Goal: Register for event/course

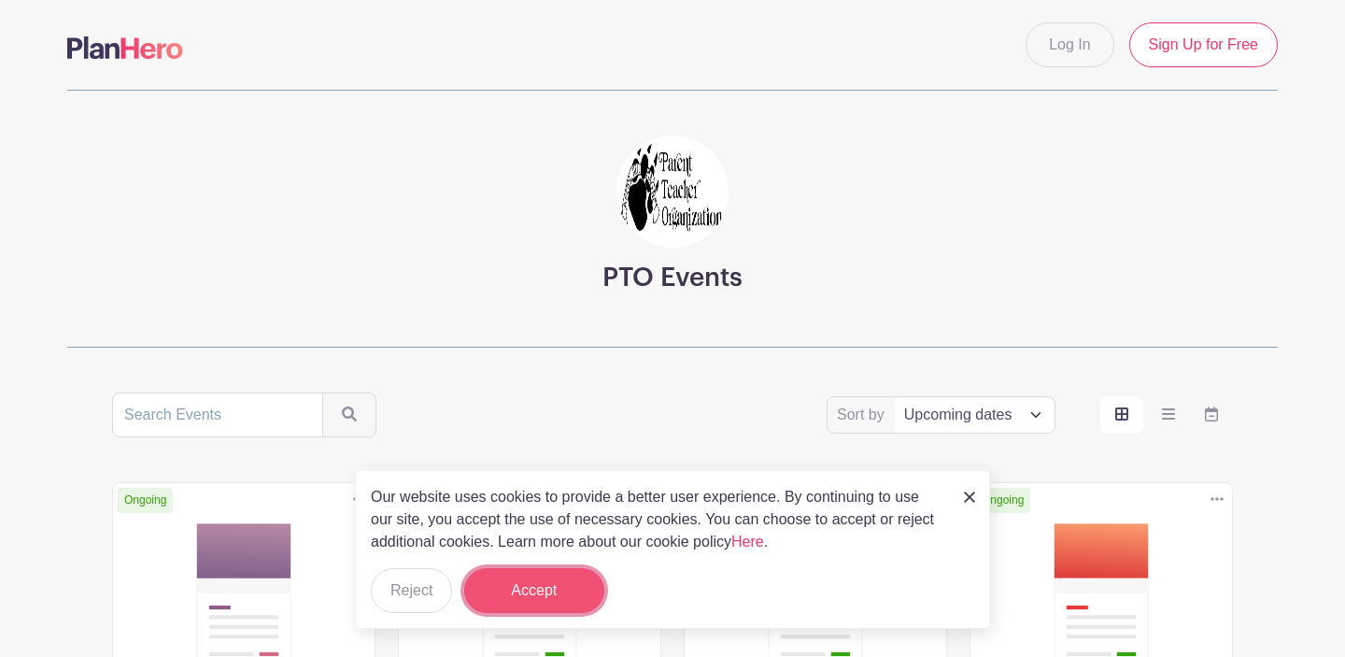
click at [532, 591] on button "Accept" at bounding box center [534, 590] width 140 height 45
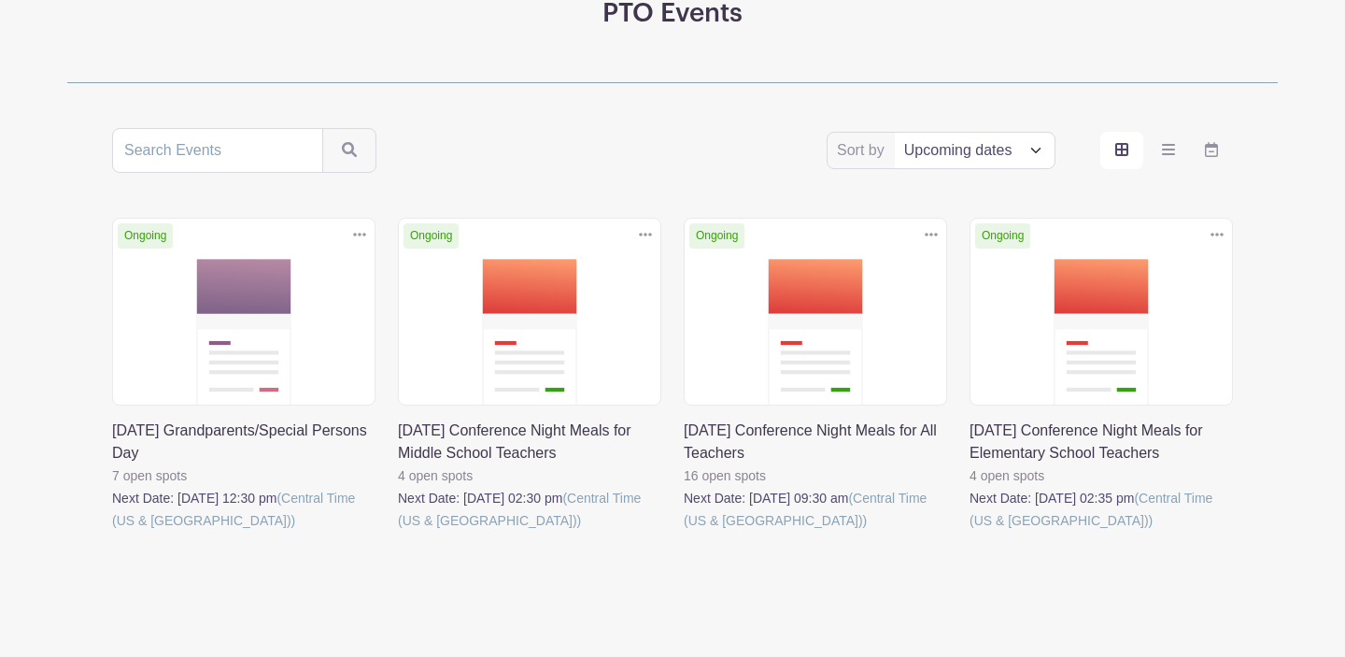
scroll to position [307, 0]
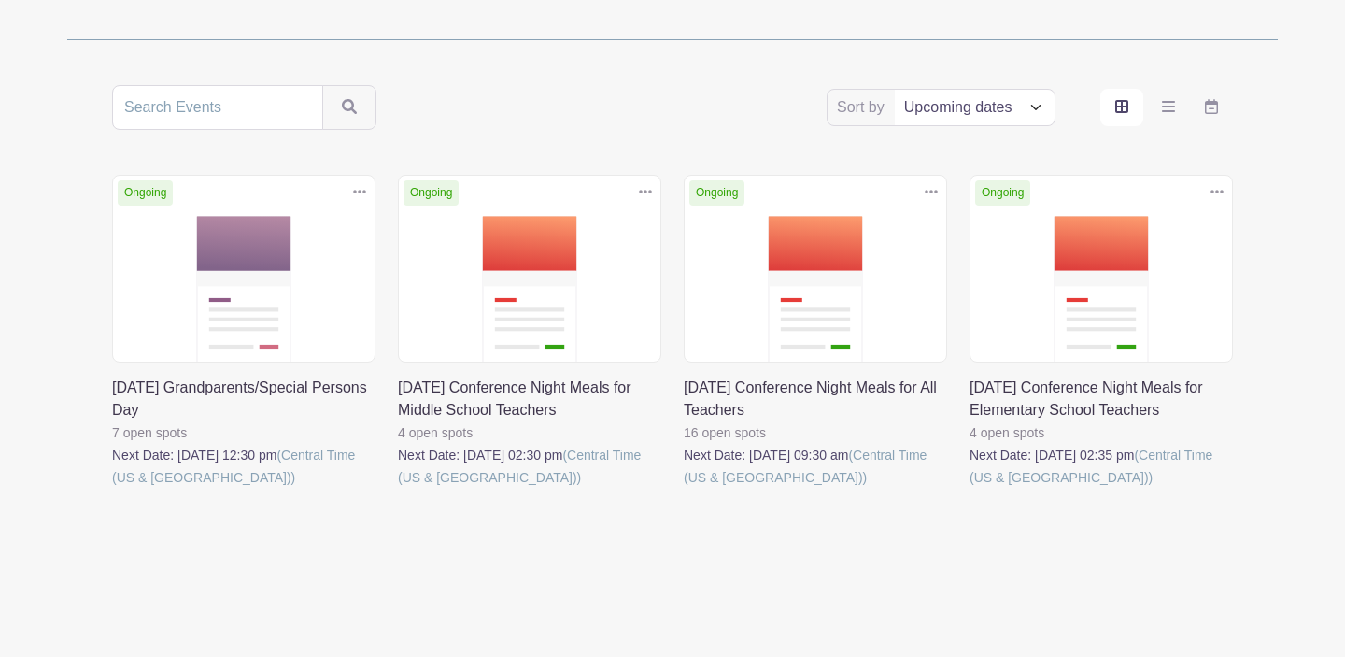
click at [398, 489] on link at bounding box center [398, 489] width 0 height 0
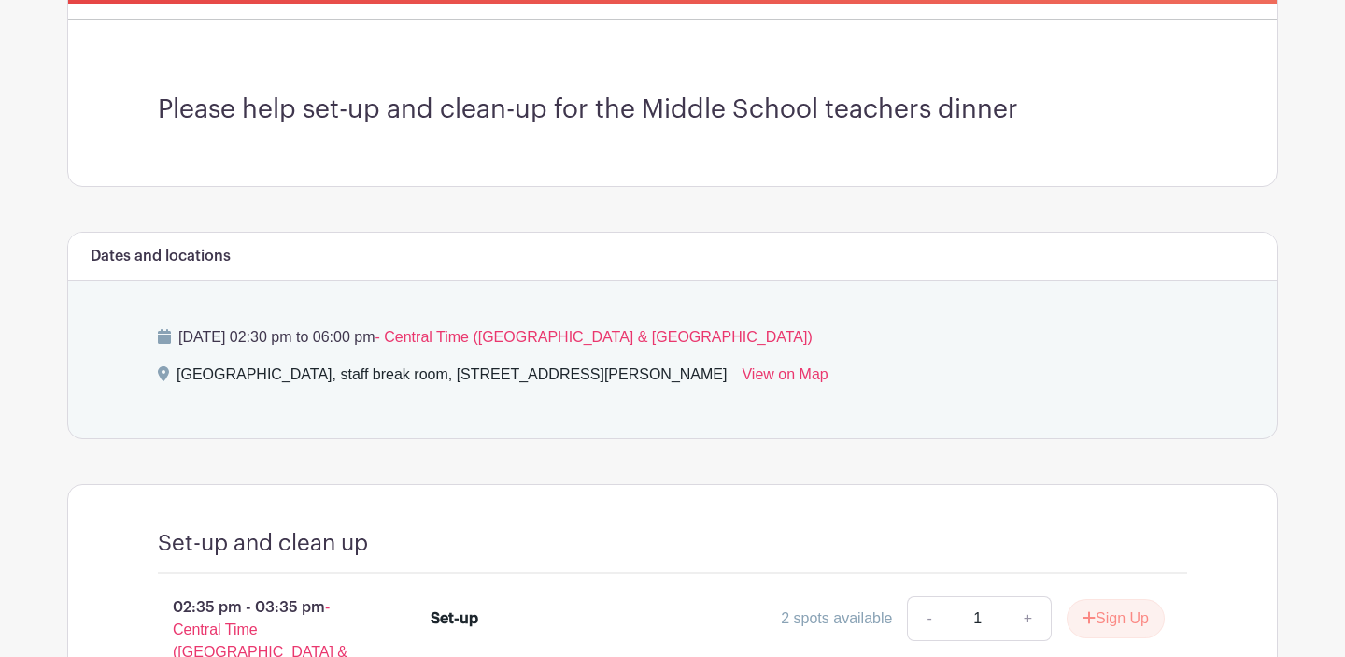
scroll to position [486, 0]
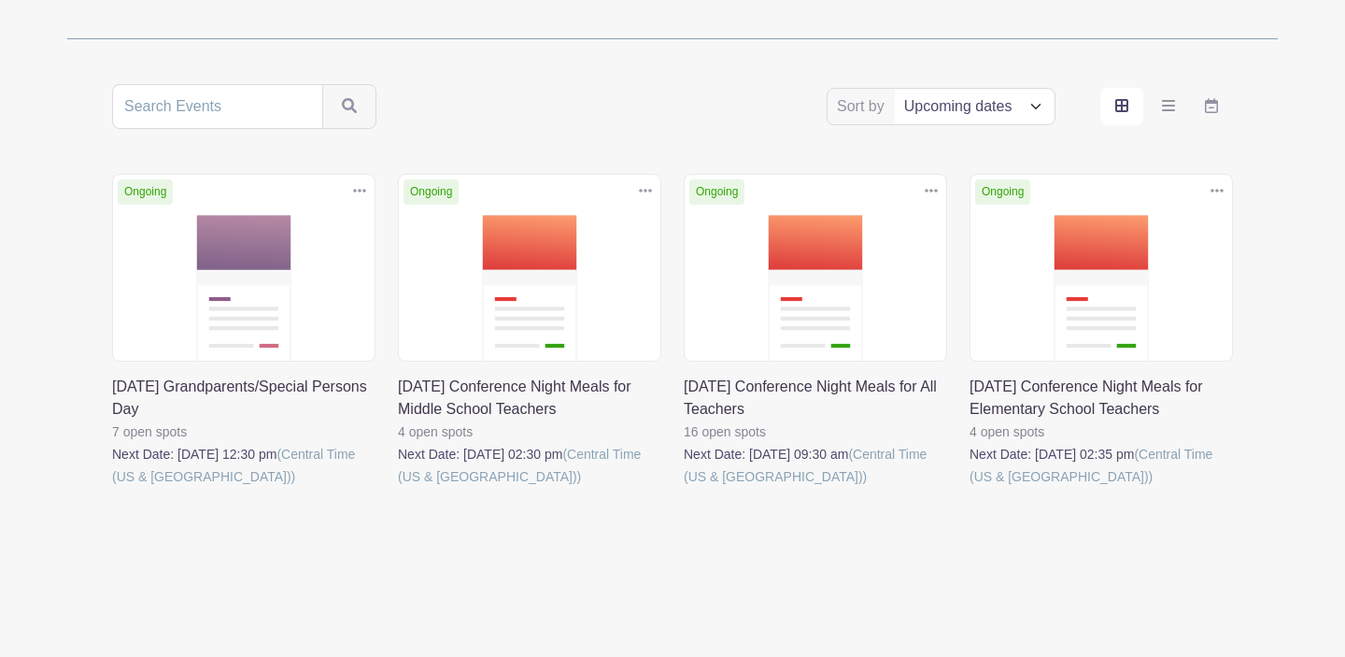
scroll to position [307, 0]
click at [684, 489] on link at bounding box center [684, 489] width 0 height 0
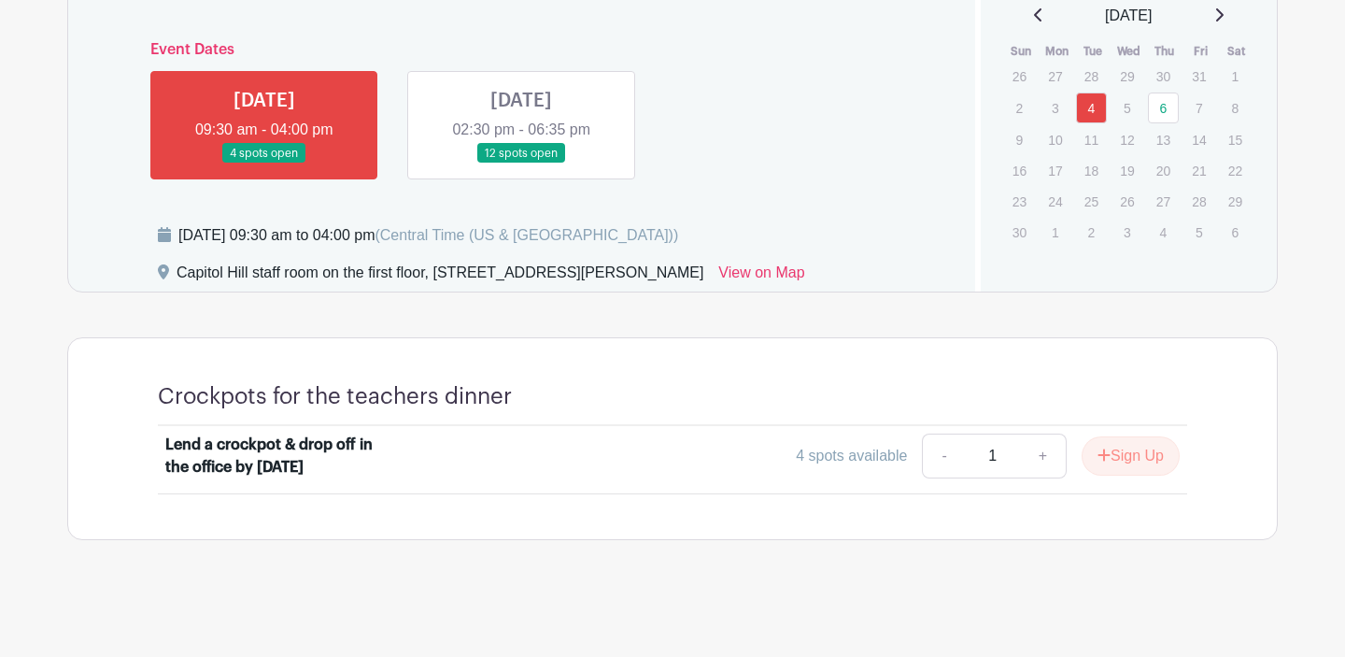
scroll to position [817, 0]
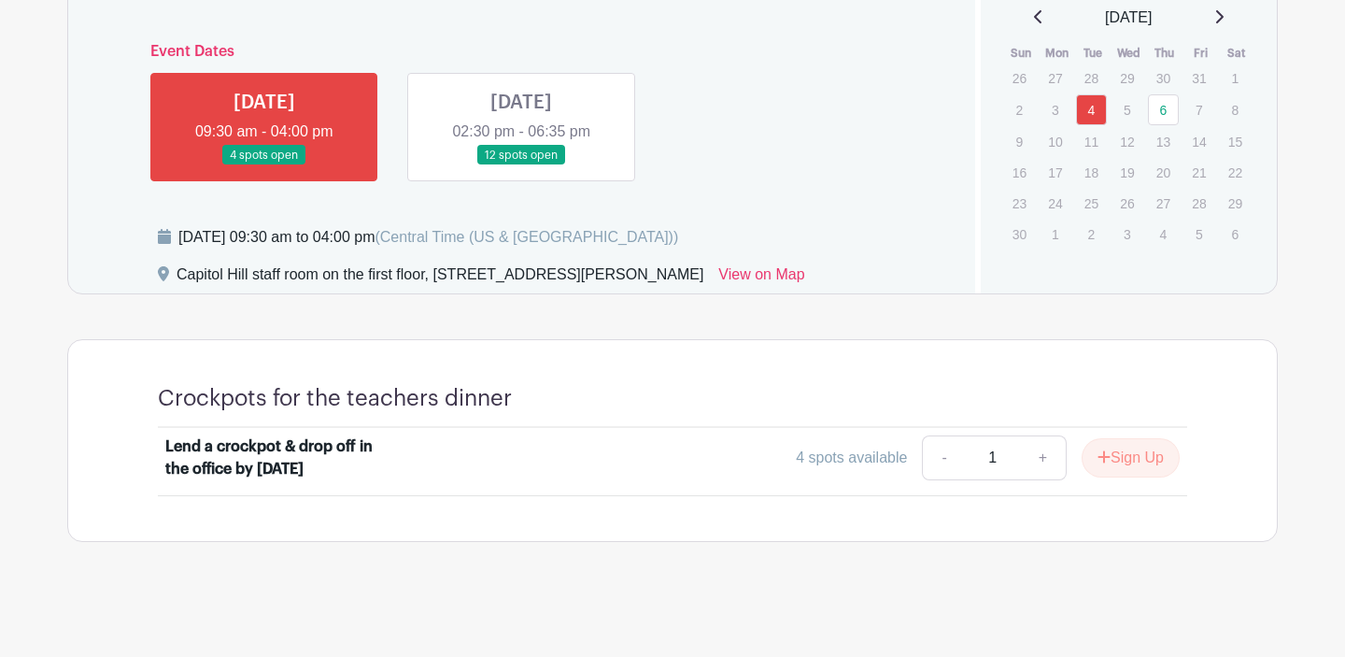
click at [521, 165] on link at bounding box center [521, 165] width 0 height 0
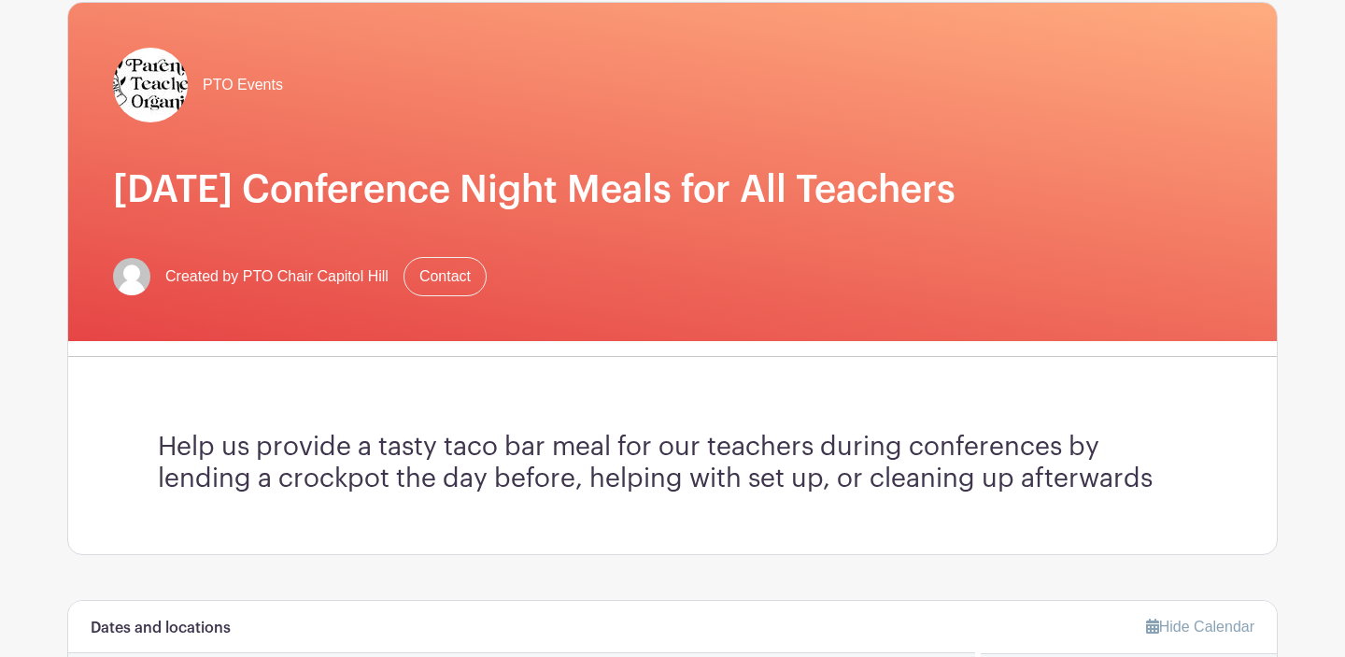
scroll to position [147, 0]
